Goal: Find specific page/section: Find specific page/section

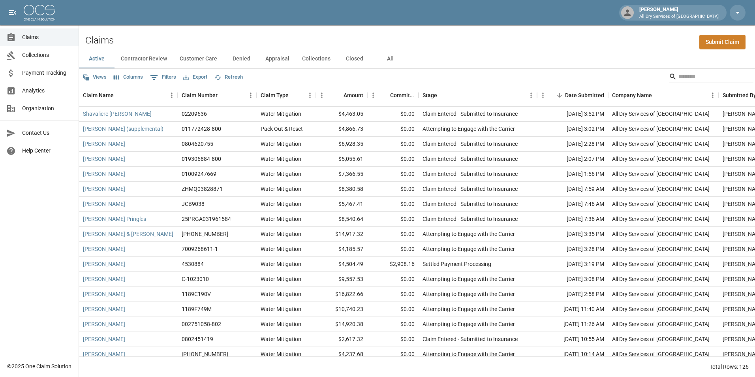
drag, startPoint x: 0, startPoint y: 0, endPoint x: 402, endPoint y: 64, distance: 406.5
click at [389, 64] on button "All" at bounding box center [390, 58] width 36 height 19
click at [687, 79] on input "Search" at bounding box center [709, 76] width 63 height 13
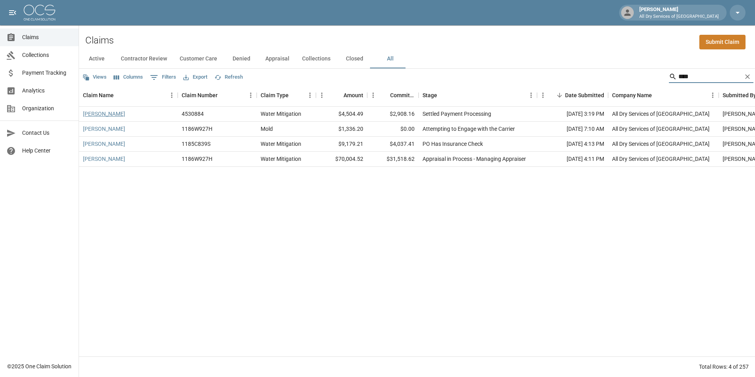
type input "****"
click at [106, 112] on link "[PERSON_NAME]" at bounding box center [104, 114] width 42 height 8
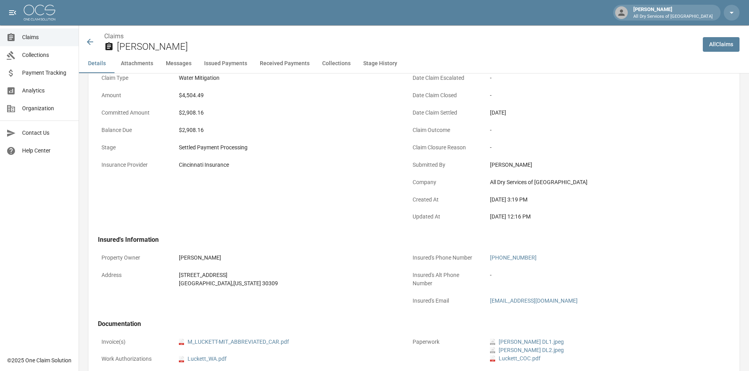
scroll to position [197, 0]
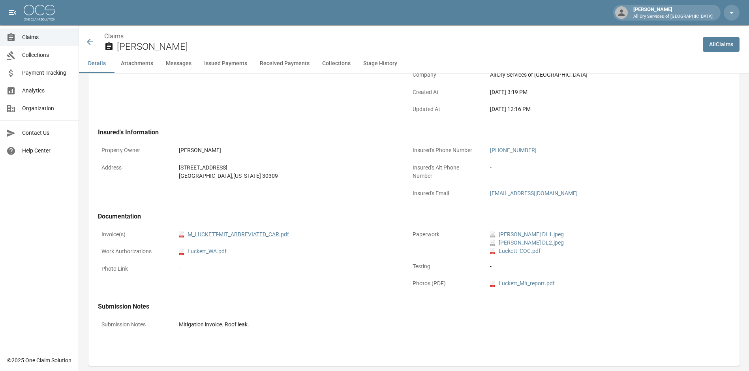
click at [255, 233] on link "pdf M_LUCKETT-MIT_ABBREVIATED_CAR.pdf" at bounding box center [234, 234] width 110 height 8
click at [21, 38] on div at bounding box center [14, 37] width 16 height 9
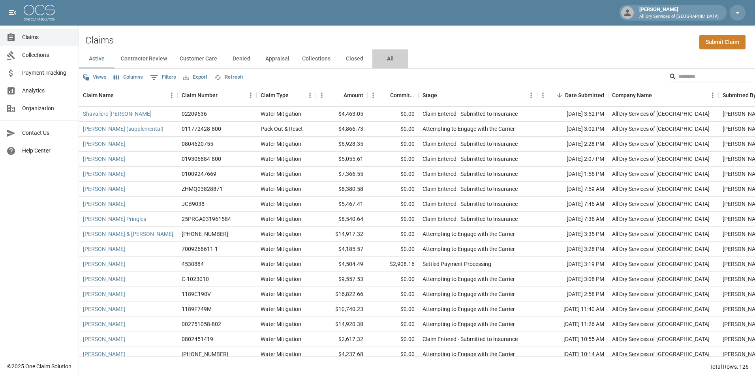
click at [386, 59] on button "All" at bounding box center [390, 58] width 36 height 19
